Goal: Find specific page/section: Find specific page/section

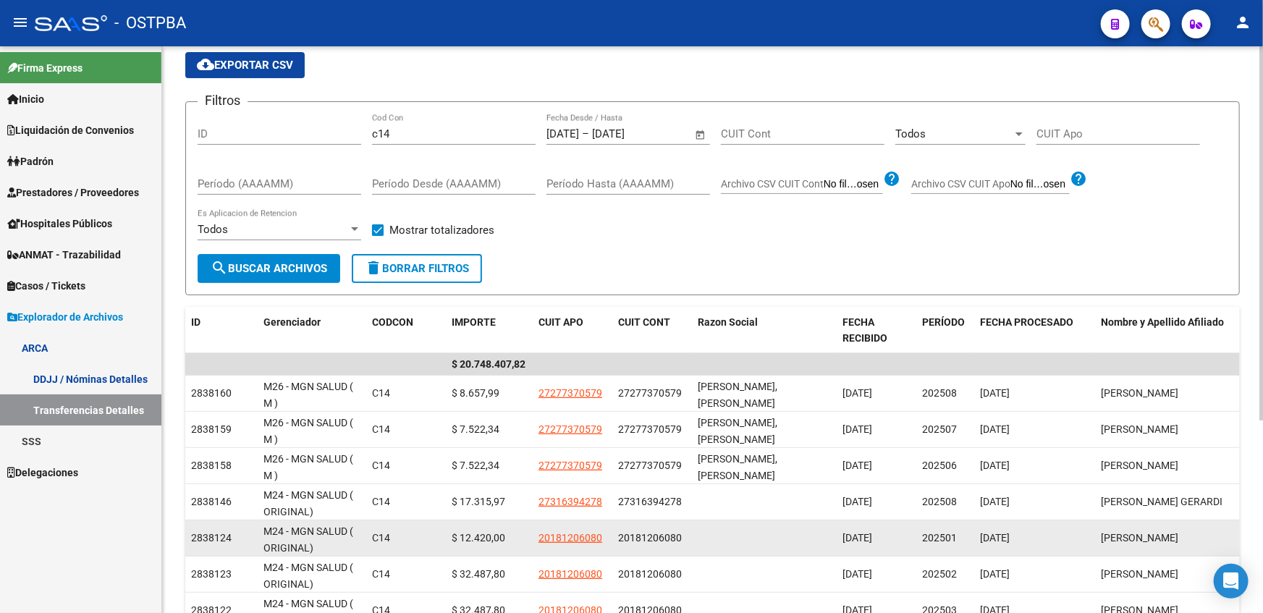
scroll to position [158, 0]
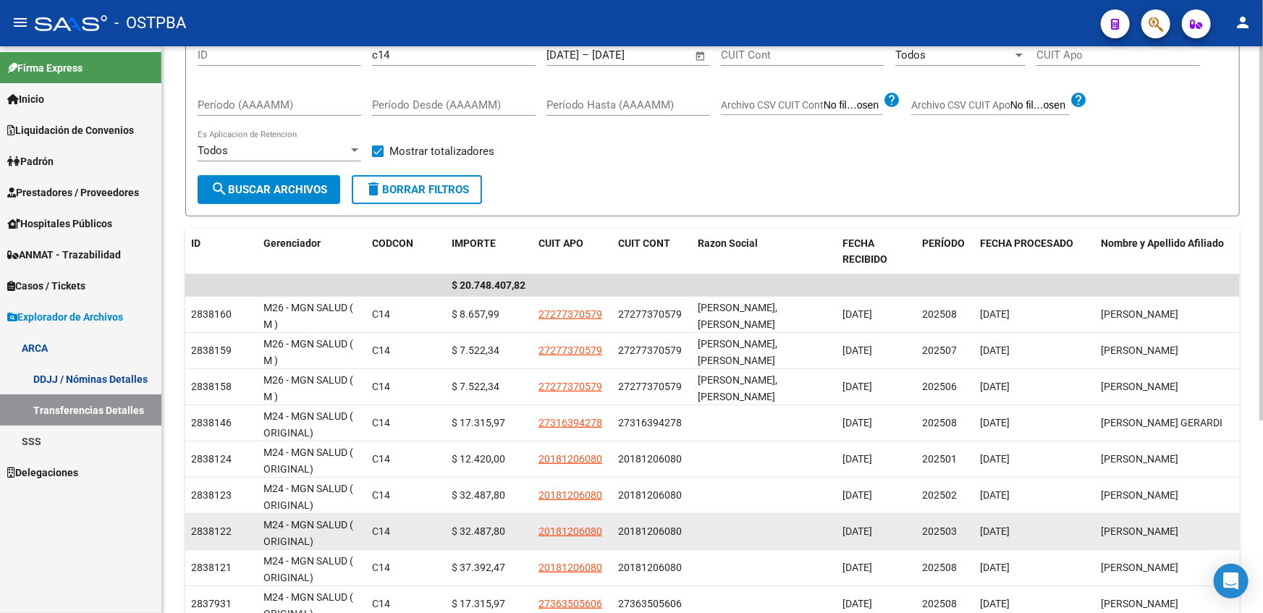
click at [468, 533] on span "$ 32.487,80" at bounding box center [479, 531] width 54 height 12
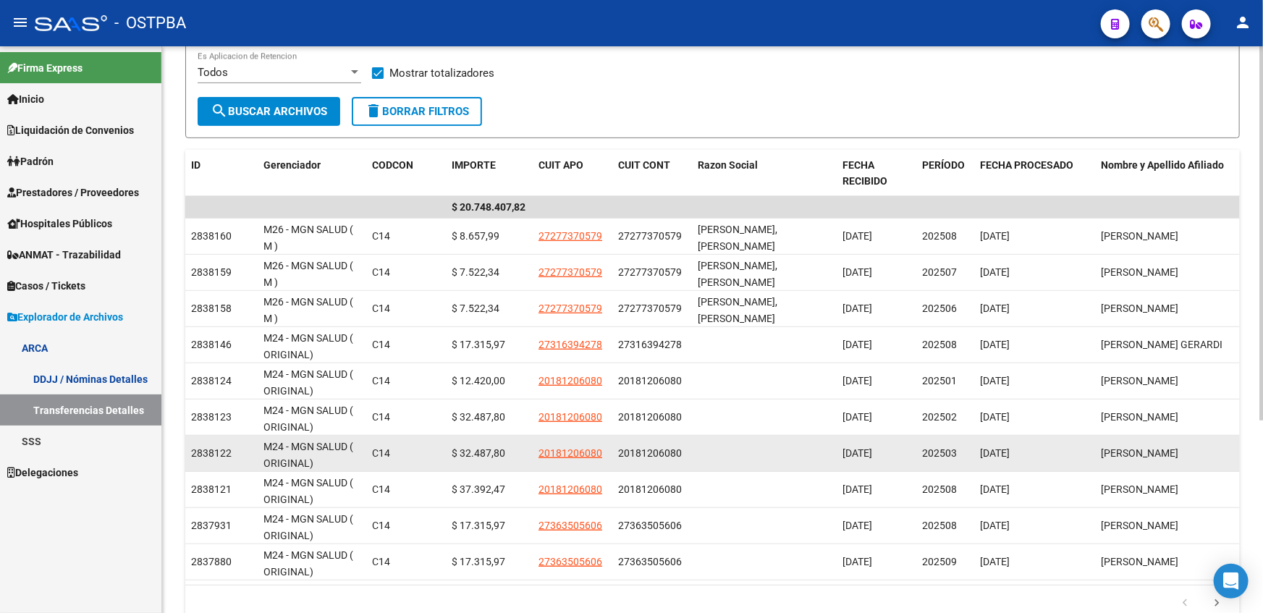
scroll to position [237, 0]
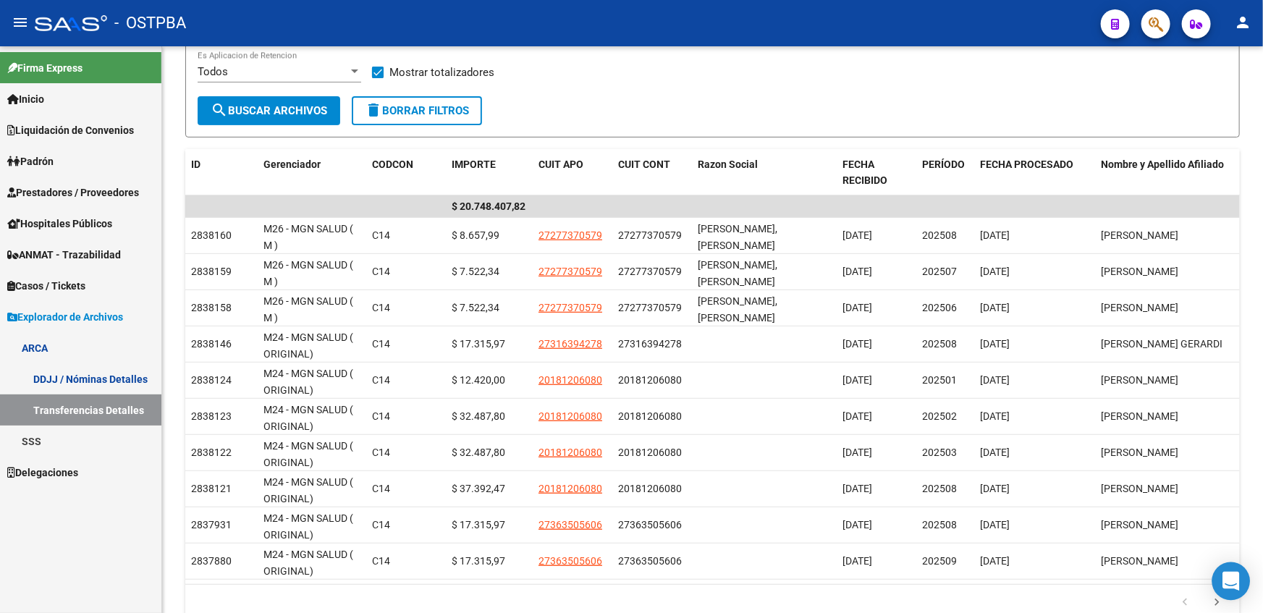
click at [1219, 599] on body "menu - OSTPBA person Firma Express Inicio Instructivos Contacto OS Liquidación …" at bounding box center [631, 306] width 1263 height 613
click at [1216, 607] on icon "go to next page" at bounding box center [1216, 604] width 19 height 17
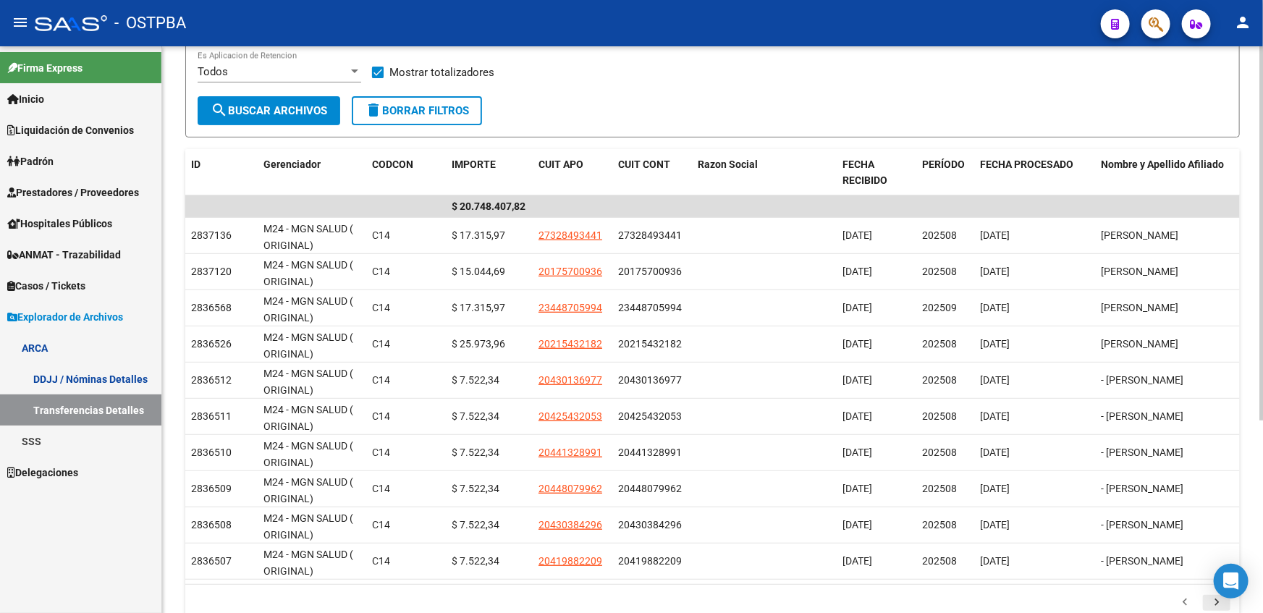
click at [1209, 604] on icon "go to next page" at bounding box center [1216, 604] width 19 height 17
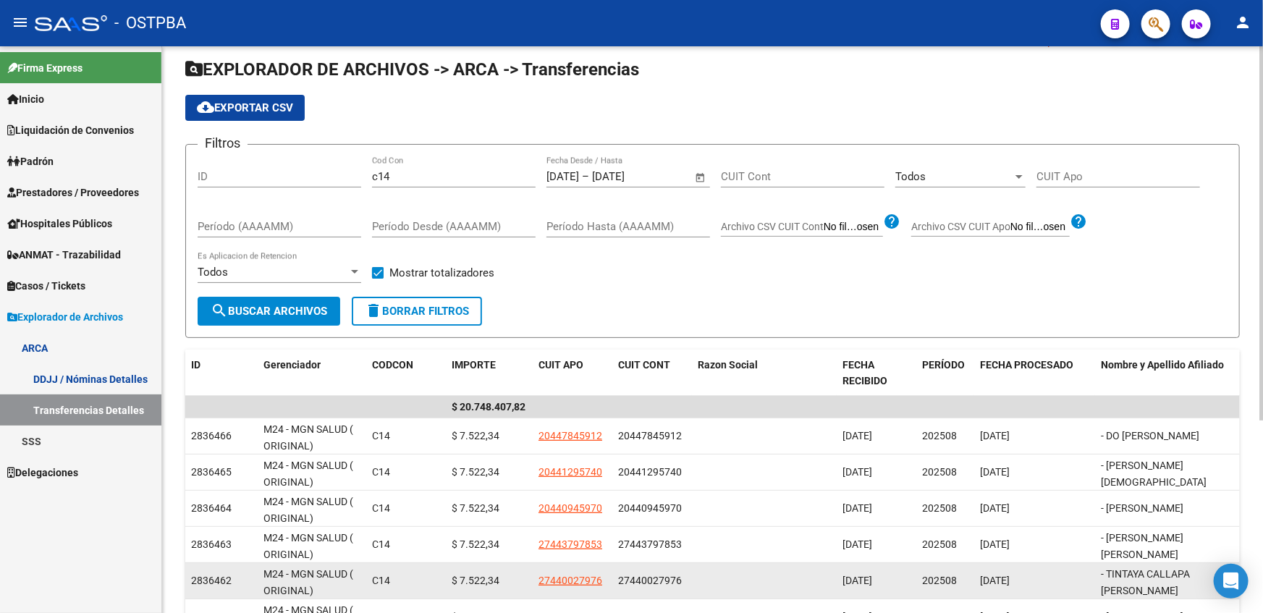
scroll to position [0, 0]
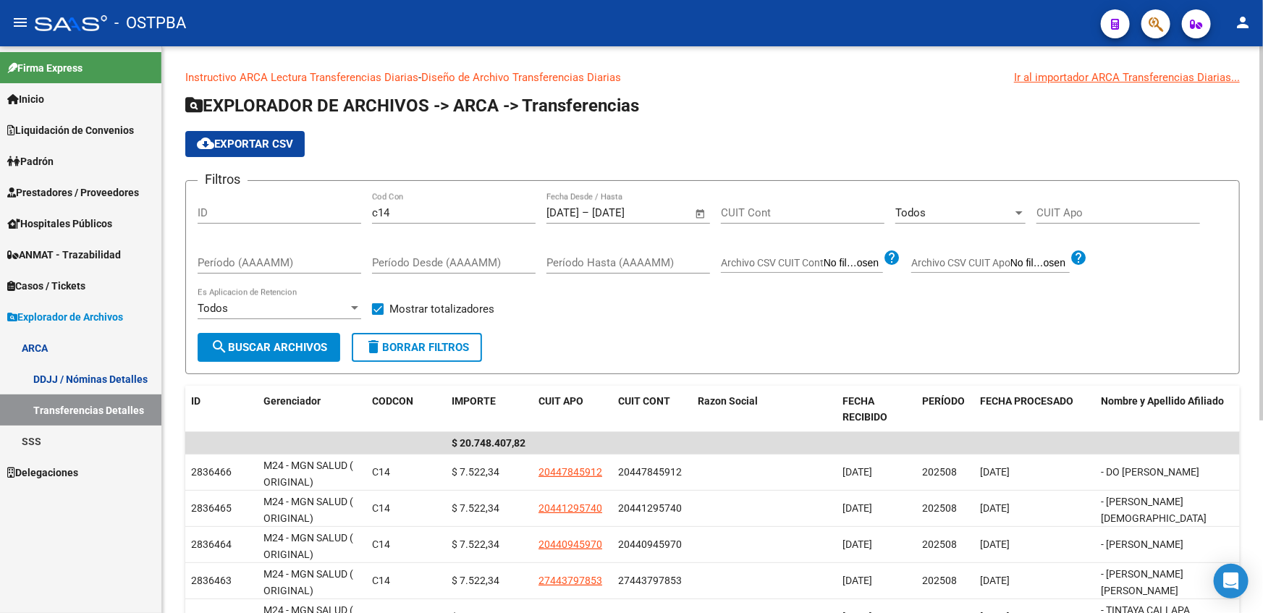
click at [993, 209] on div "Todos" at bounding box center [953, 212] width 117 height 13
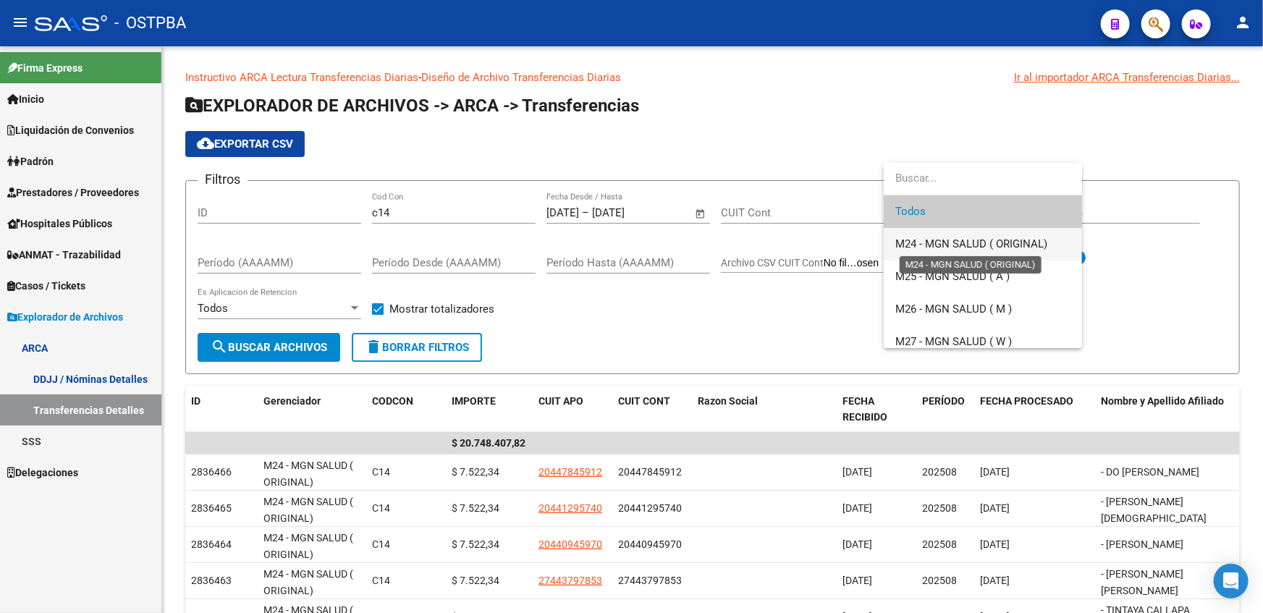
click at [916, 243] on span "M24 - MGN SALUD ( ORIGINAL)" at bounding box center [971, 243] width 152 height 13
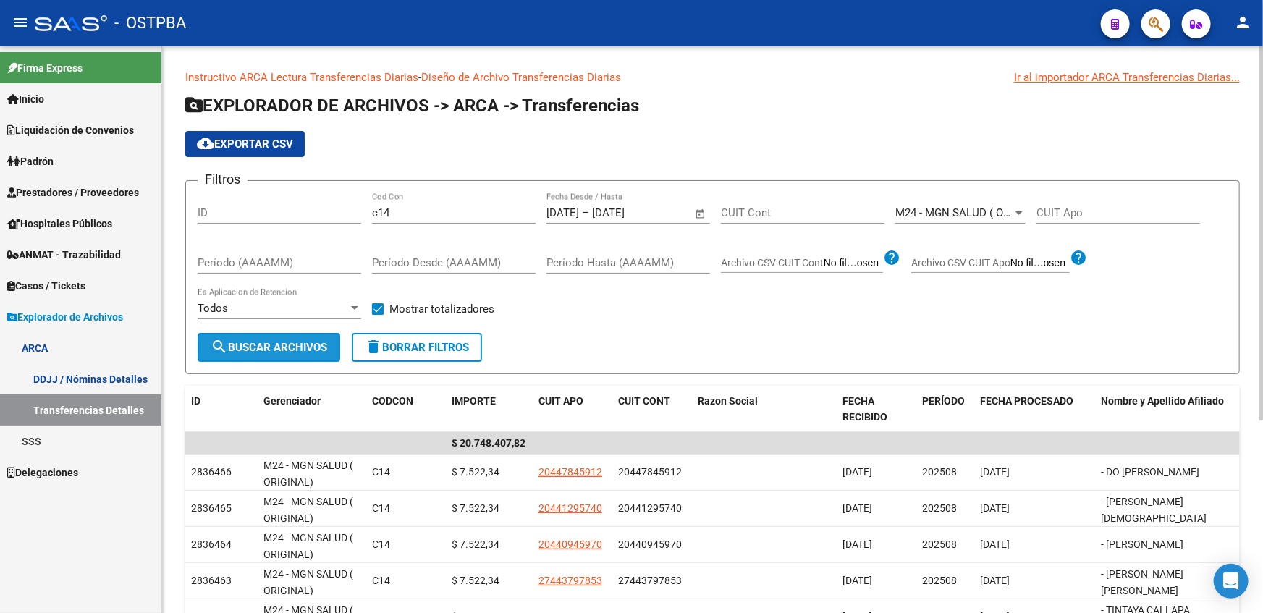
click at [242, 347] on span "search Buscar Archivos" at bounding box center [269, 347] width 117 height 13
